Goal: Find contact information: Find contact information

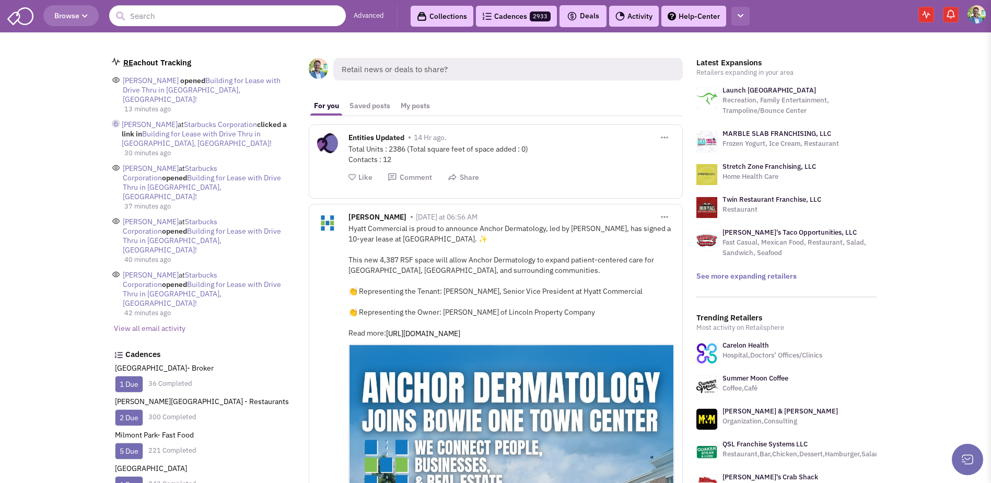
click at [720, 13] on link "Help-Center" at bounding box center [694, 16] width 65 height 21
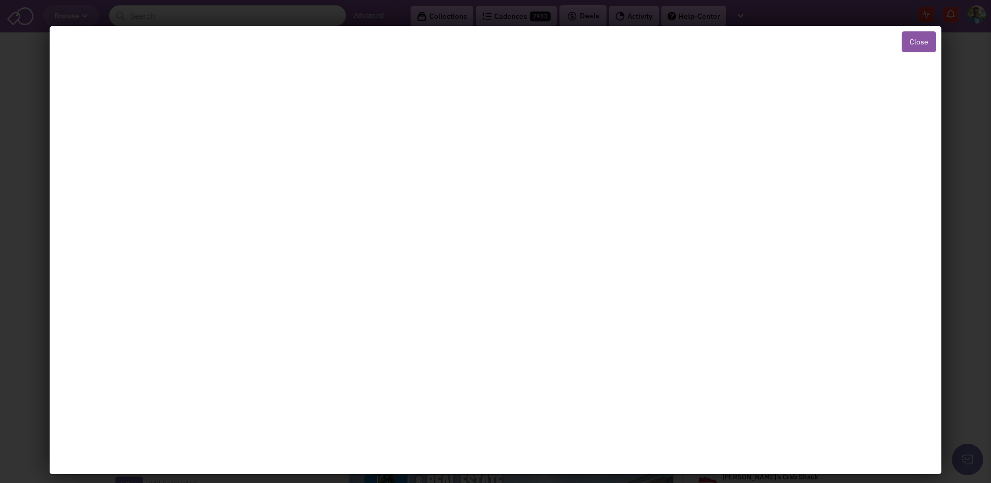
click at [916, 36] on button "Close" at bounding box center [919, 41] width 34 height 21
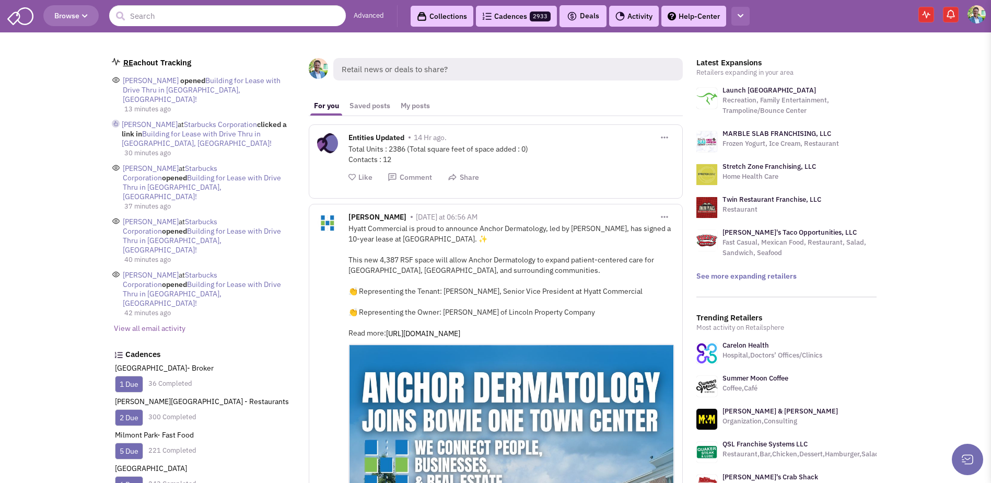
click at [742, 9] on button "button" at bounding box center [741, 16] width 18 height 19
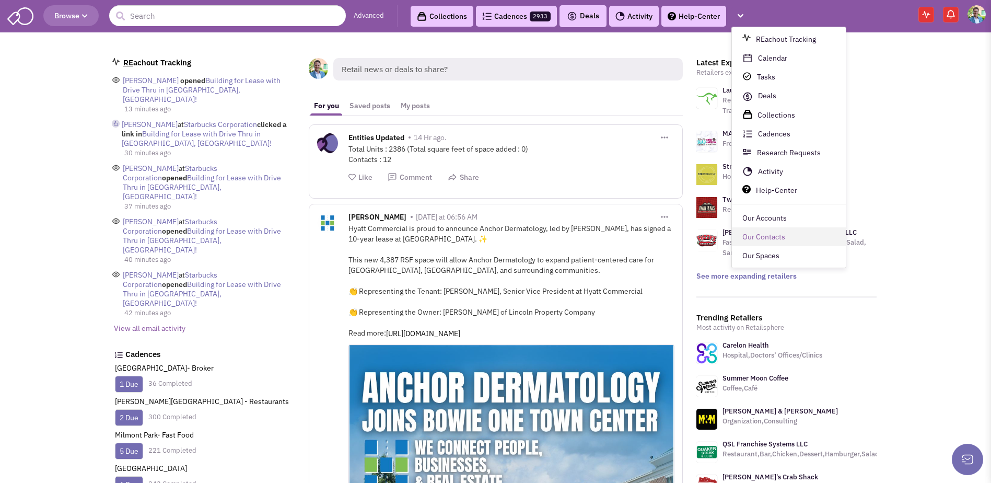
click at [773, 239] on link "Our Contacts" at bounding box center [789, 237] width 114 height 19
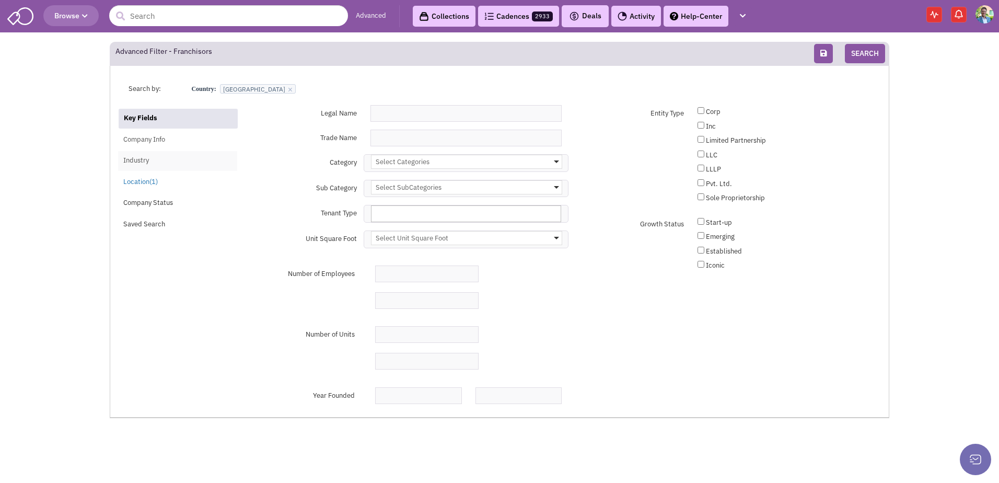
click at [137, 159] on link "Industry" at bounding box center [177, 161] width 119 height 20
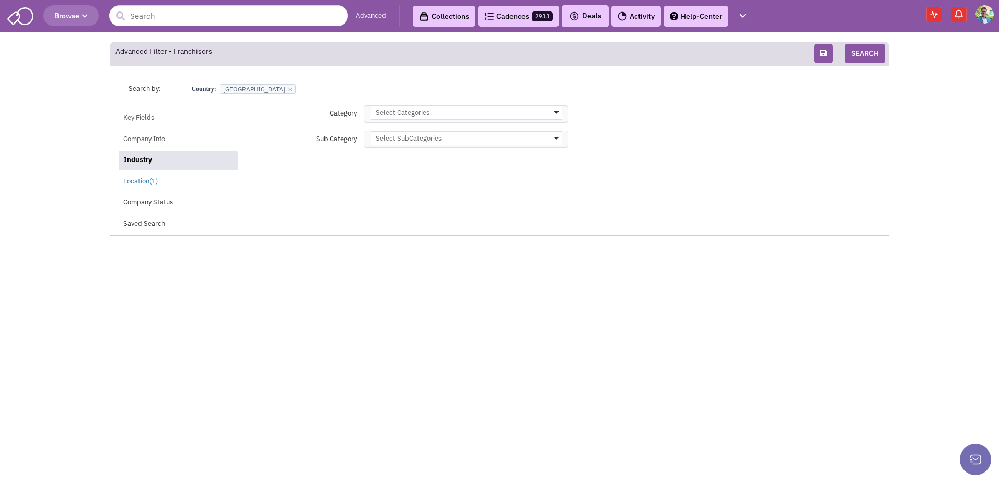
click at [447, 113] on div "Select Categories" at bounding box center [467, 112] width 190 height 13
click at [0, 0] on input "Select Categories No results found Main Category Auto Beauty Health & Fitness B…" at bounding box center [0, 0] width 0 height 0
click at [382, 179] on icon at bounding box center [381, 180] width 8 height 8
click at [382, 138] on input "Select Categories No results found Main Category Auto Beauty Health & Fitness B…" at bounding box center [467, 130] width 182 height 15
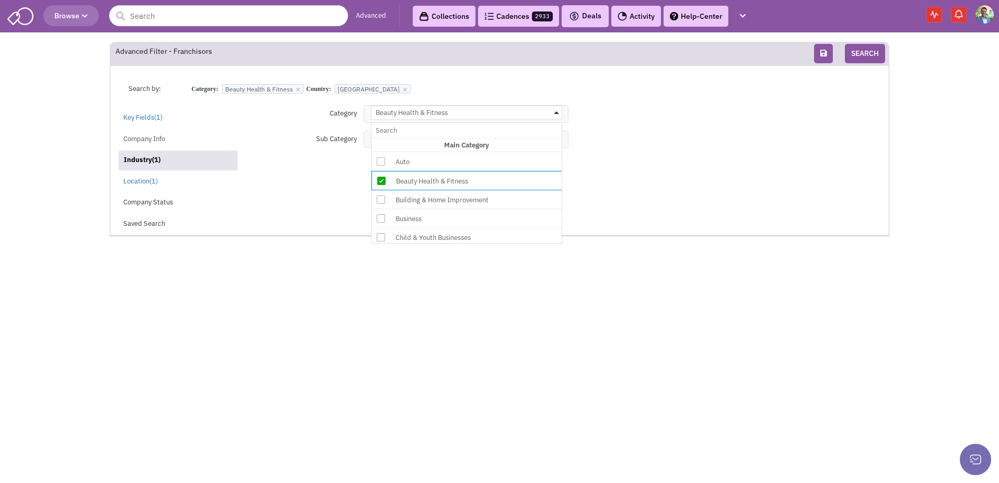
click at [306, 179] on div "Search by: Category: × Beauty Health & Fitness Country: × USA Key Fields(1) Com…" at bounding box center [500, 151] width 780 height 171
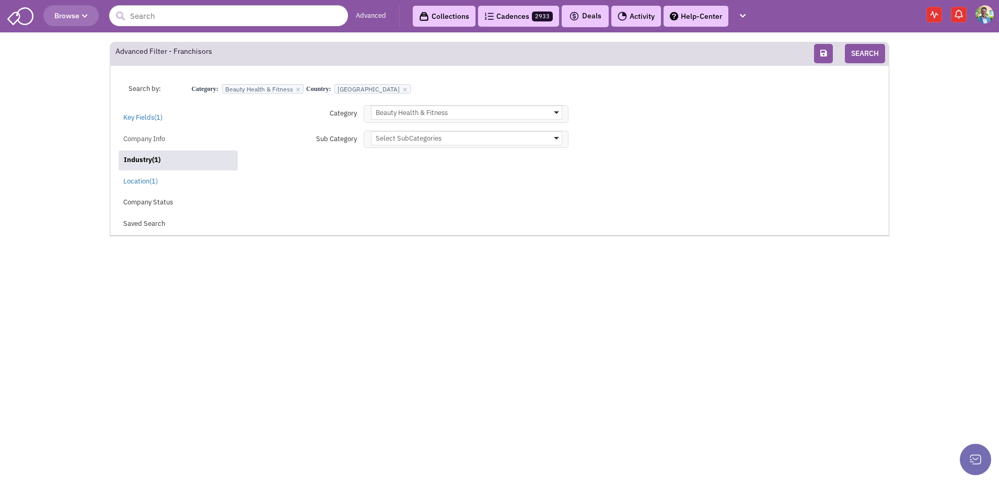
click at [403, 140] on div "Select SubCategories" at bounding box center [467, 138] width 190 height 13
click at [0, 0] on input "Select SubCategories No results found Sub Category undefined undefined undefine…" at bounding box center [0, 0] width 0 height 0
click at [236, 179] on link "Location(1)" at bounding box center [177, 182] width 119 height 20
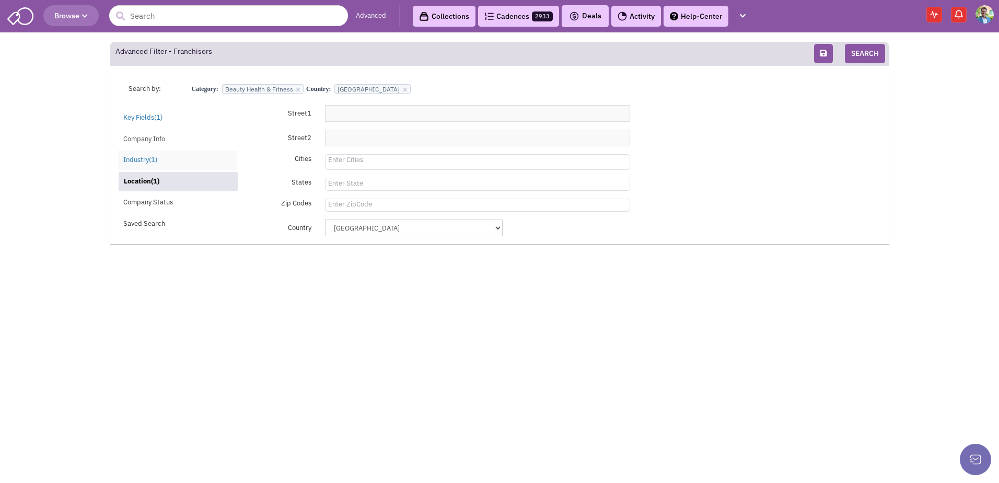
click at [203, 154] on link "Industry(1)" at bounding box center [177, 160] width 119 height 20
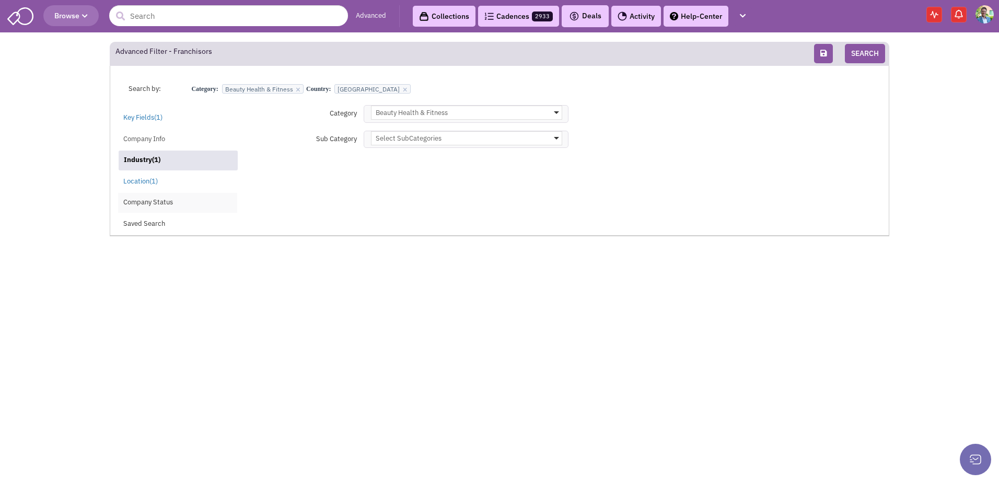
click at [140, 196] on link "Company Status" at bounding box center [177, 203] width 119 height 20
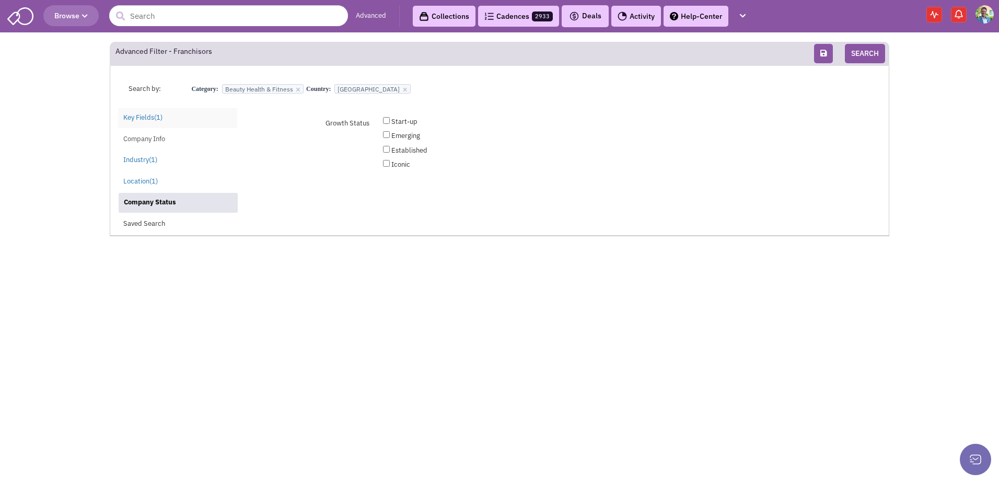
click at [153, 122] on link "Key Fields(1)" at bounding box center [177, 118] width 119 height 20
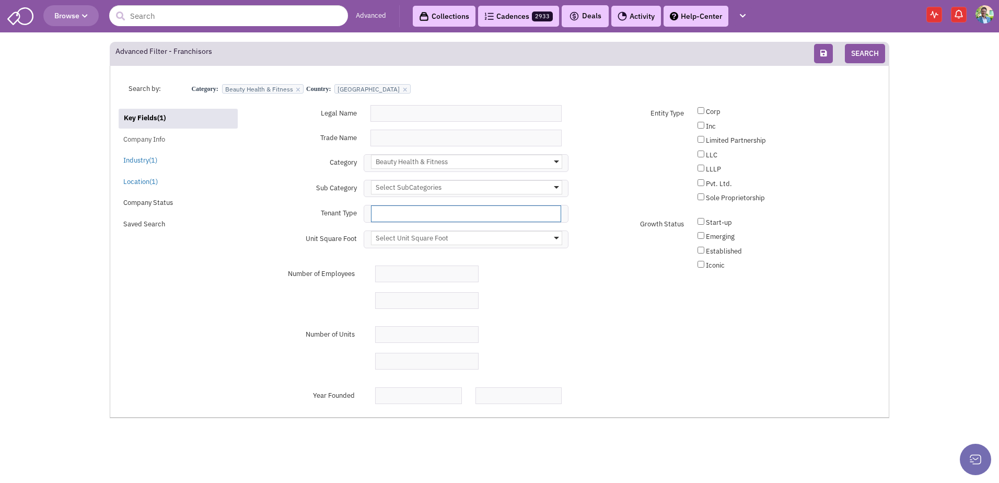
click at [437, 212] on select at bounding box center [466, 213] width 190 height 17
click at [560, 239] on div "Select Unit Square Foot" at bounding box center [467, 237] width 190 height 13
click at [0, 0] on input "Select Unit Square Foot No results found Unit Square Foot 1,000-2,500 10,001-25…" at bounding box center [0, 0] width 0 height 0
click at [383, 288] on icon at bounding box center [381, 287] width 8 height 8
click at [383, 263] on input "Select Unit Square Foot No results found Unit Square Foot 1,000-2,500 10,001-25…" at bounding box center [467, 255] width 182 height 15
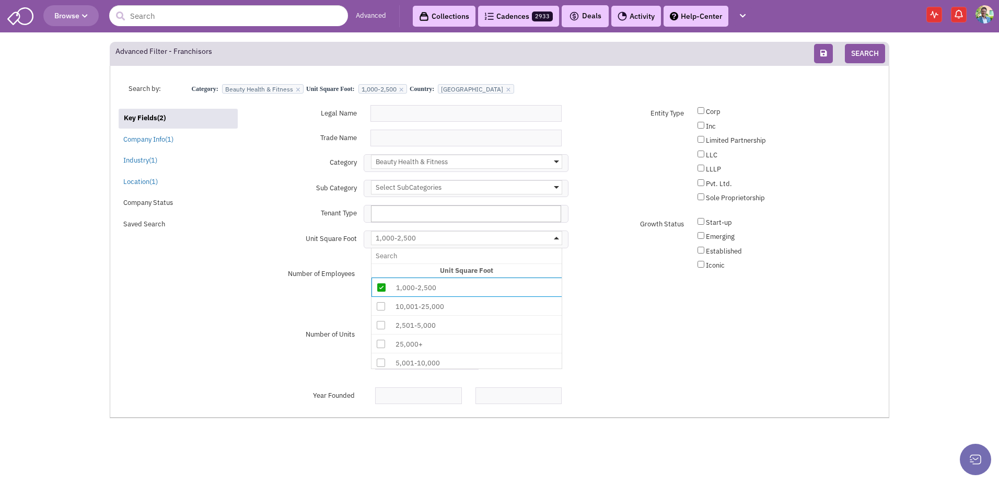
click at [383, 323] on icon at bounding box center [381, 325] width 8 height 8
click at [383, 263] on input "1,000-2,500 No results found Unit Square Foot 1,000-2,500 10,001-25,000 2,501-5…" at bounding box center [467, 255] width 182 height 15
click at [341, 296] on div "Number of Employees Min Minimum value must be less than Maximum value Max Maxim…" at bounding box center [414, 286] width 321 height 43
click at [150, 187] on link "Location(1)" at bounding box center [177, 182] width 119 height 20
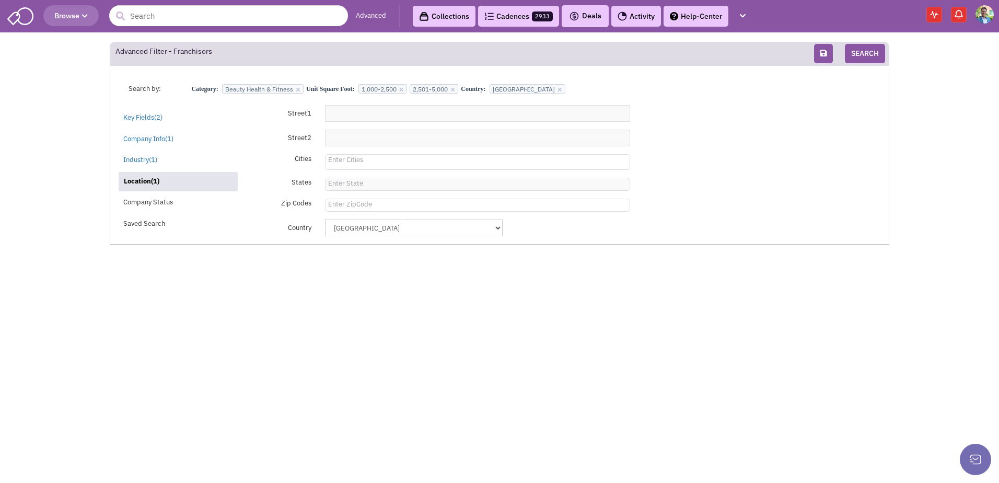
click at [353, 179] on li "Enter State" at bounding box center [345, 182] width 38 height 8
click at [0, 0] on select "Enter State" at bounding box center [0, 0] width 0 height 0
type input "PA"
click at [259, 231] on div "Country" at bounding box center [286, 226] width 64 height 14
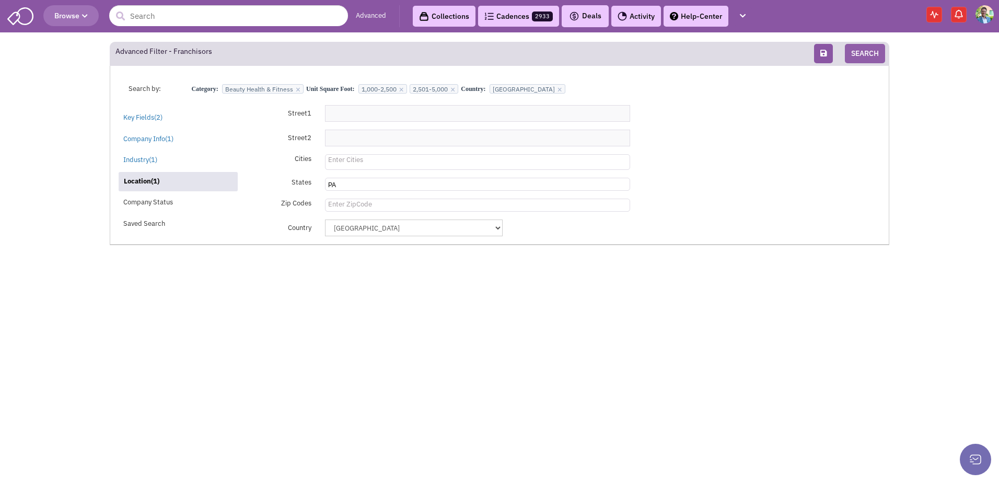
click at [866, 58] on button "SEARCH" at bounding box center [865, 53] width 40 height 19
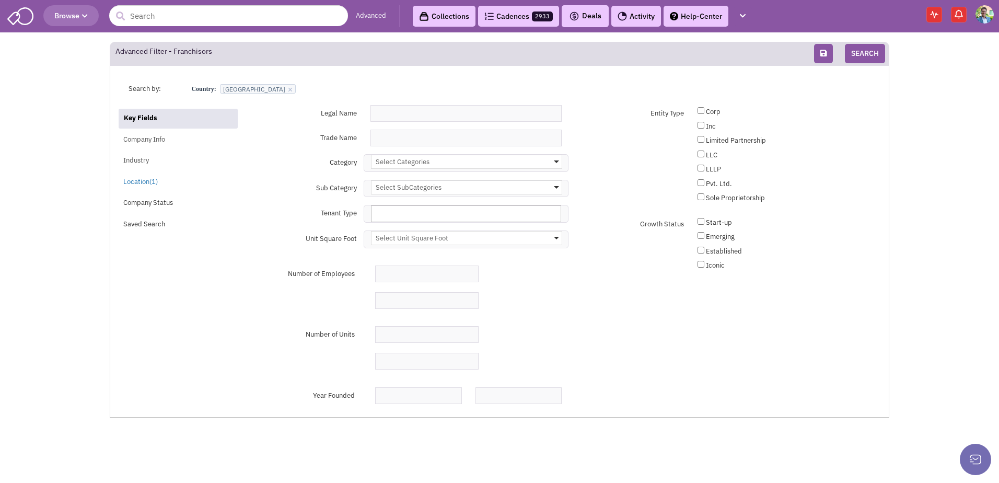
click at [986, 10] on img at bounding box center [985, 14] width 18 height 18
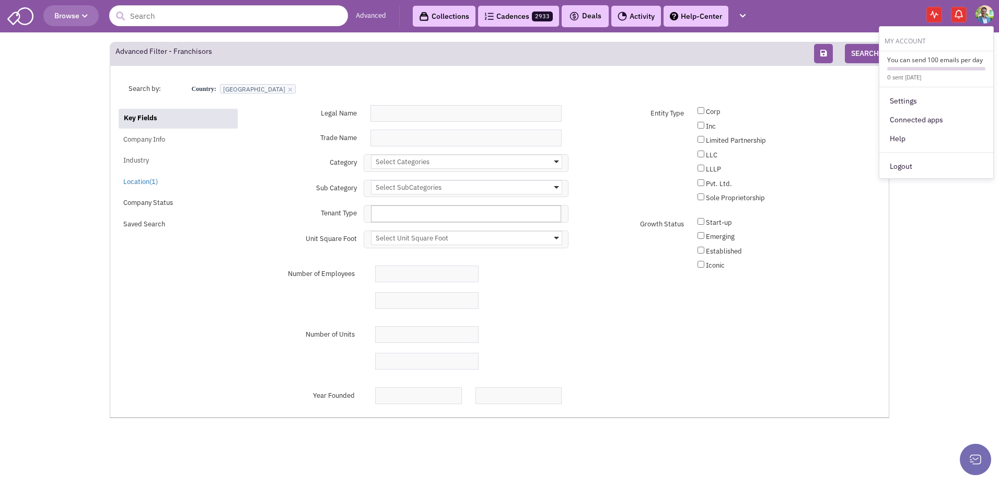
click at [986, 10] on img at bounding box center [985, 14] width 18 height 18
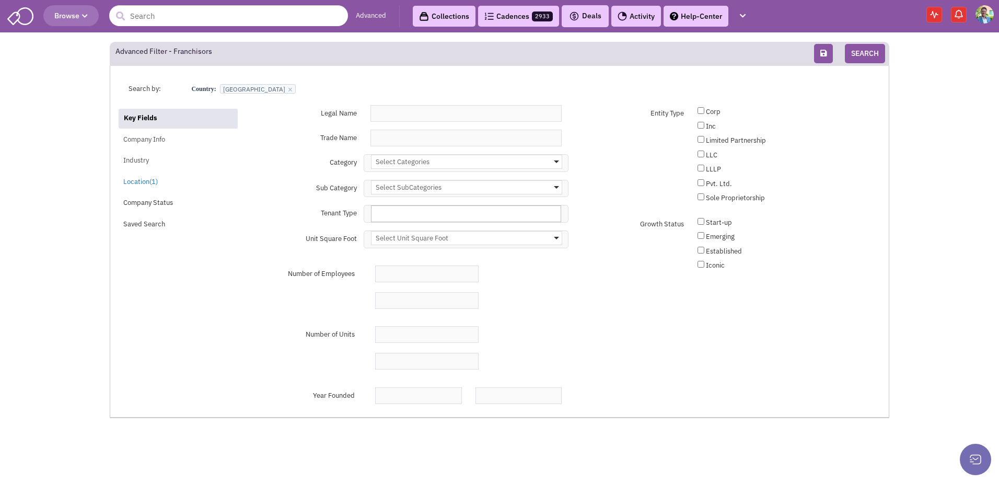
click at [639, 18] on link "Activity" at bounding box center [636, 16] width 50 height 21
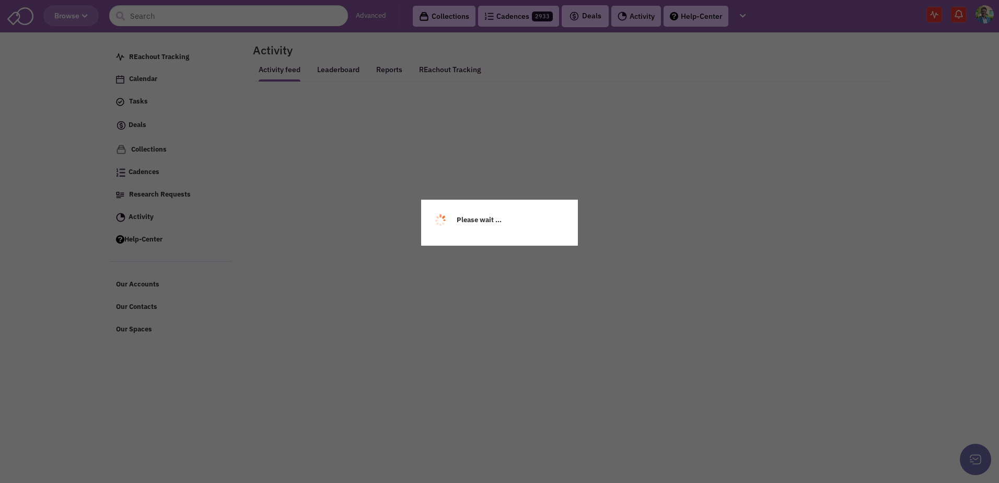
select select
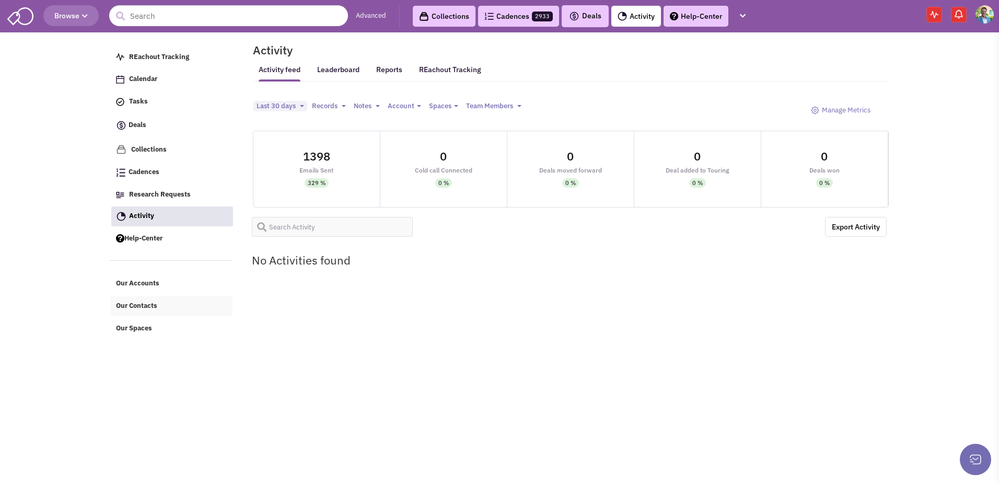
click at [138, 298] on link "Our Contacts" at bounding box center [172, 306] width 122 height 20
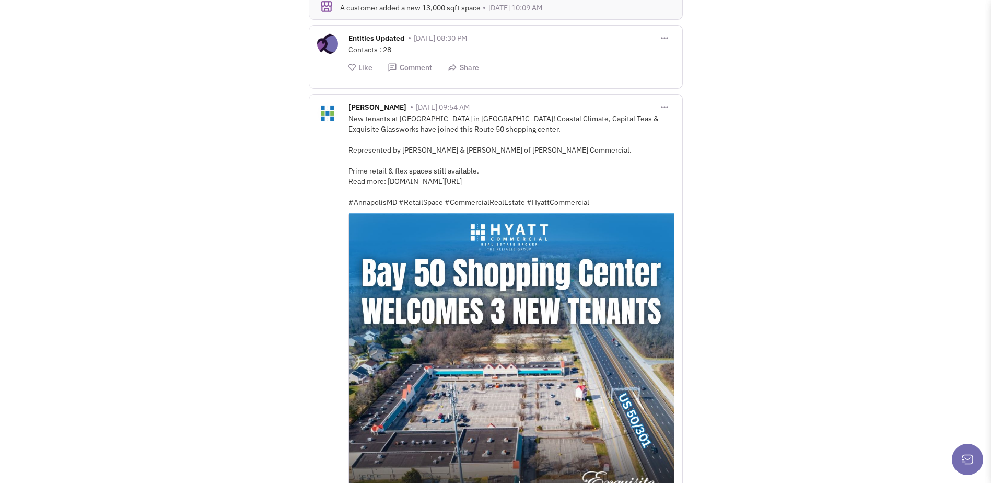
scroll to position [802, 0]
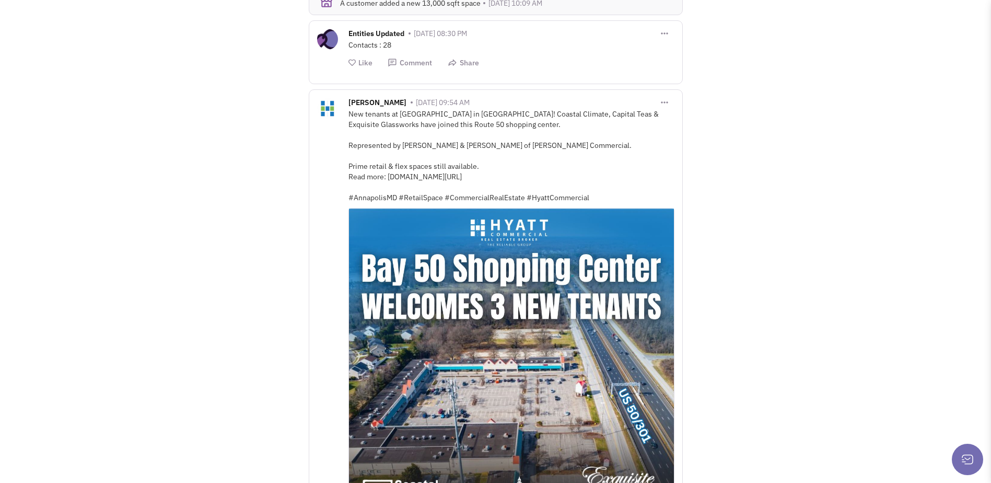
click at [533, 330] on img at bounding box center [511, 371] width 325 height 325
click at [543, 333] on img at bounding box center [511, 371] width 325 height 325
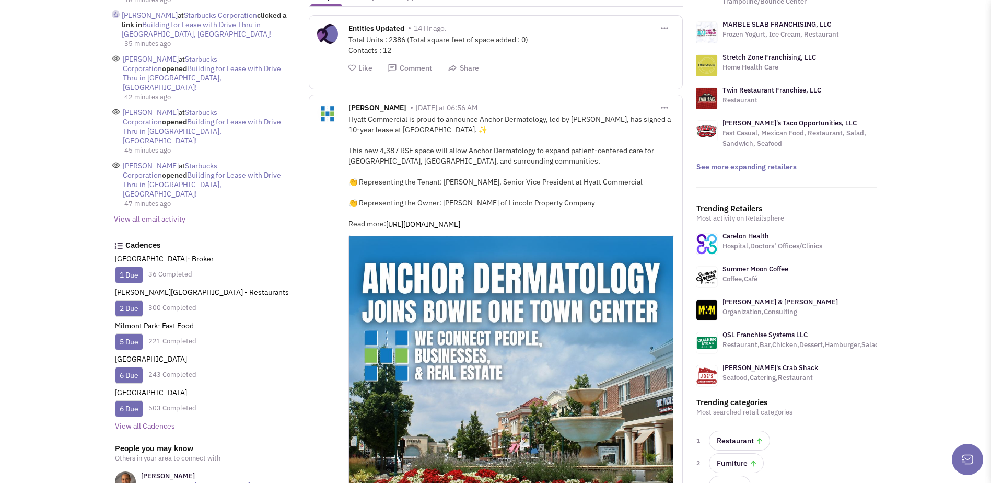
scroll to position [0, 0]
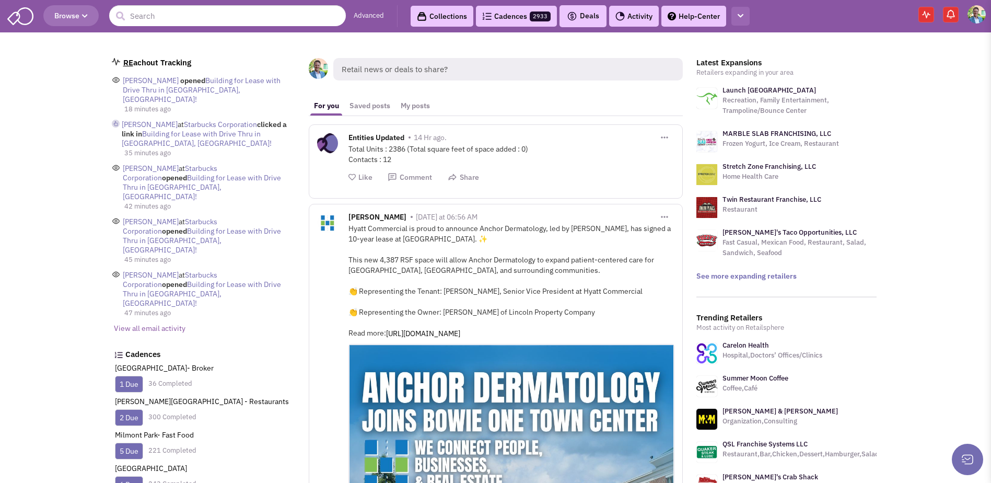
click at [746, 18] on button "button" at bounding box center [741, 16] width 18 height 19
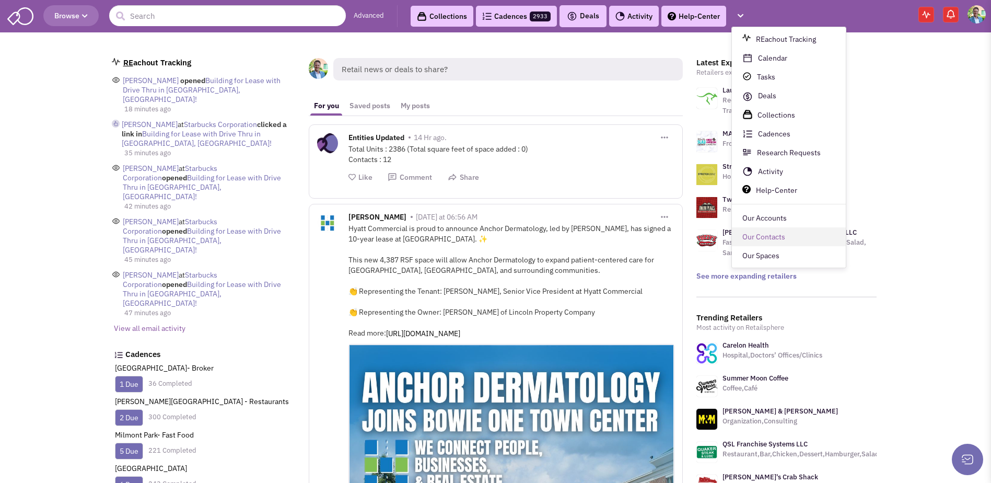
click at [758, 233] on link "Our Contacts" at bounding box center [789, 237] width 114 height 19
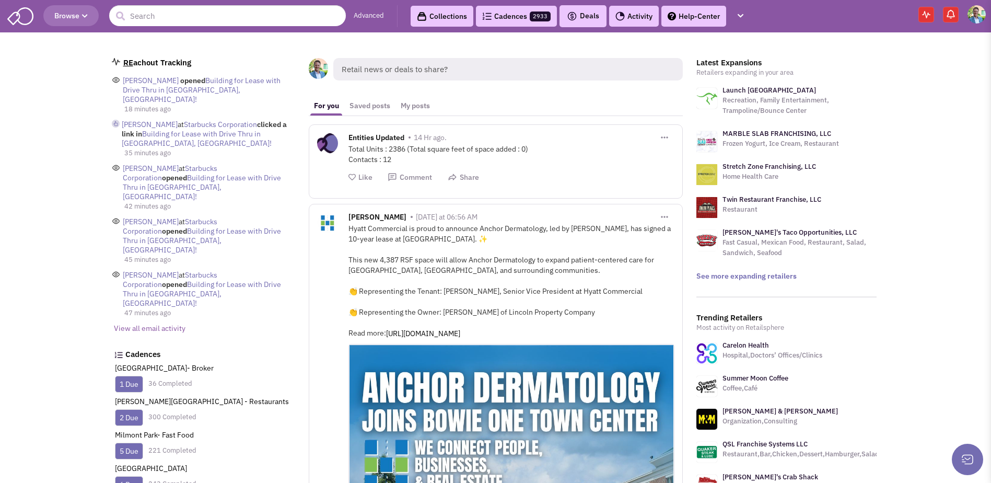
click at [784, 229] on link "[PERSON_NAME]'s Taco Opportunities, LLC" at bounding box center [790, 232] width 134 height 9
click at [976, 11] on img at bounding box center [977, 14] width 18 height 18
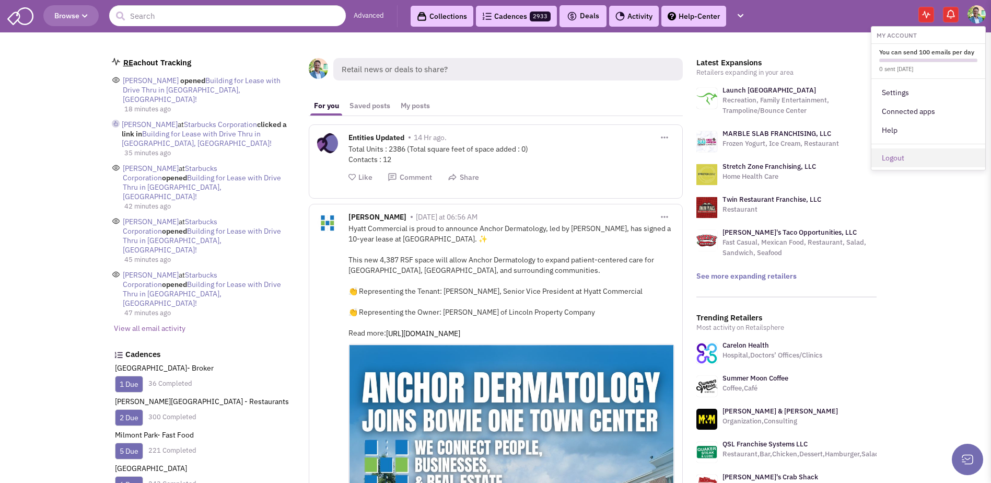
click at [908, 156] on link "Logout" at bounding box center [929, 157] width 114 height 19
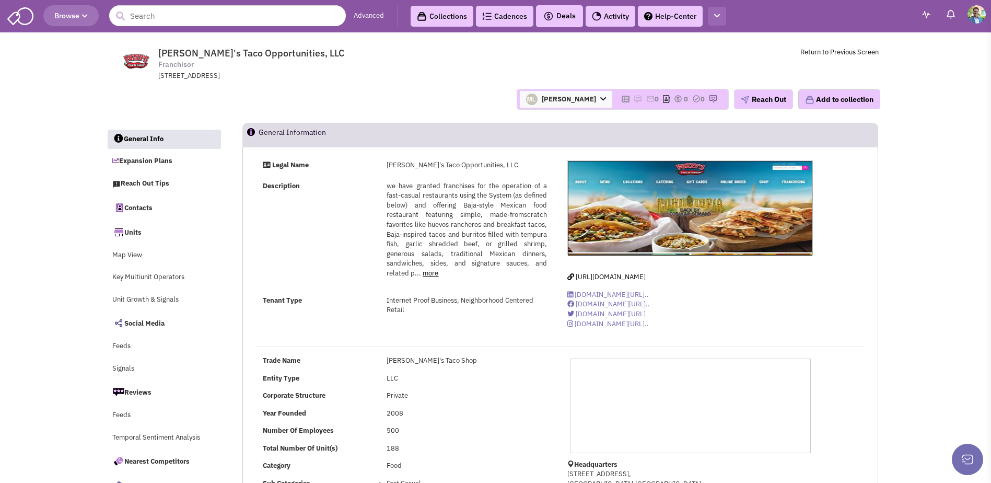
click at [716, 10] on button "button" at bounding box center [717, 16] width 18 height 19
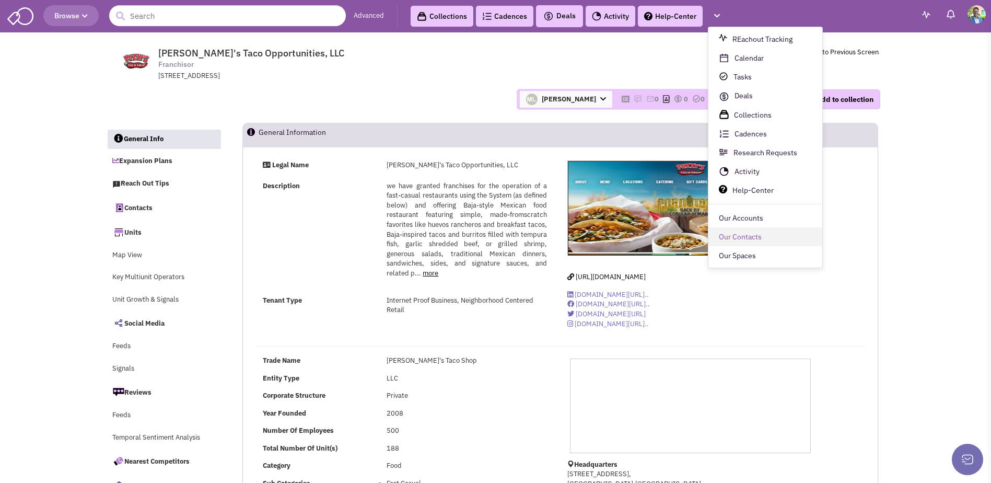
click at [729, 234] on link "Our Contacts" at bounding box center [766, 237] width 114 height 19
